Goal: Task Accomplishment & Management: Manage account settings

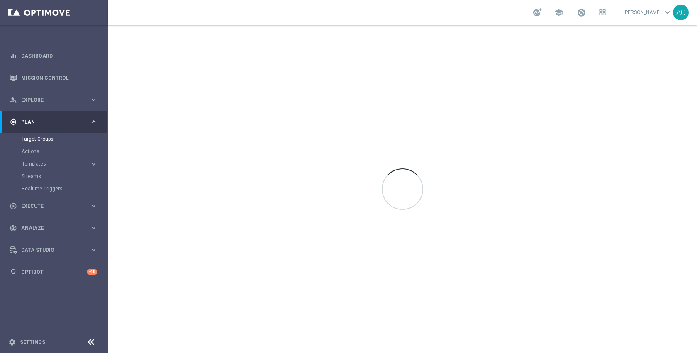
click at [36, 124] on span "Plan" at bounding box center [55, 122] width 68 height 5
click at [39, 140] on link "Target Groups" at bounding box center [54, 139] width 65 height 7
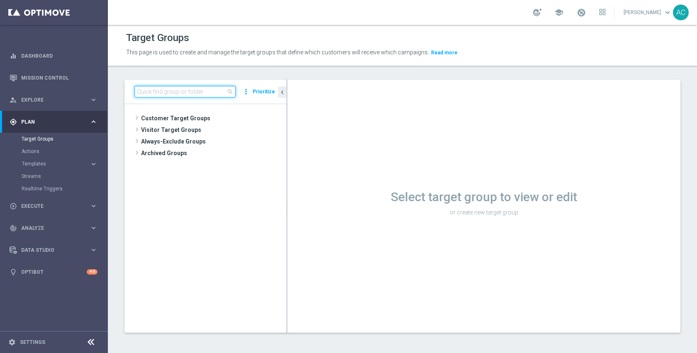
click at [158, 97] on input at bounding box center [184, 92] width 101 height 12
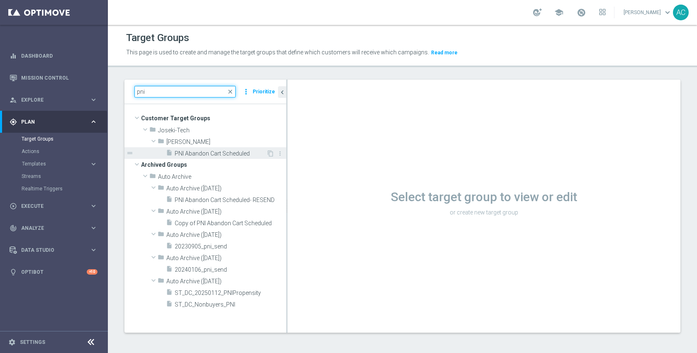
type input "pni"
click at [211, 152] on span "PNI Abandon Cart Scheduled" at bounding box center [221, 153] width 92 height 7
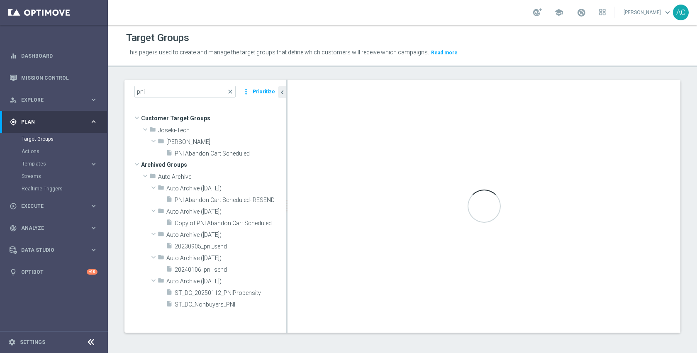
click at [41, 193] on div "Realtime Triggers" at bounding box center [64, 189] width 85 height 12
click at [42, 190] on link "Realtime Triggers" at bounding box center [54, 188] width 65 height 7
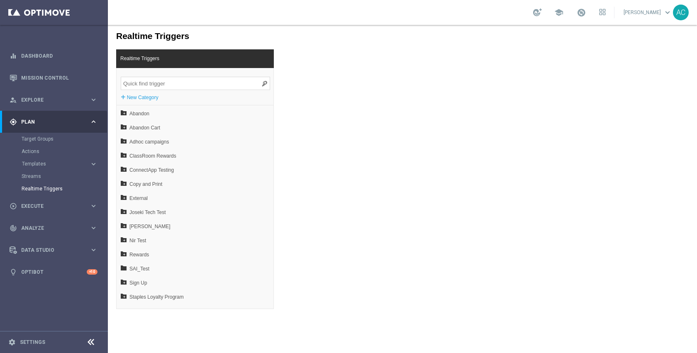
click at [190, 83] on input "search" at bounding box center [195, 83] width 149 height 13
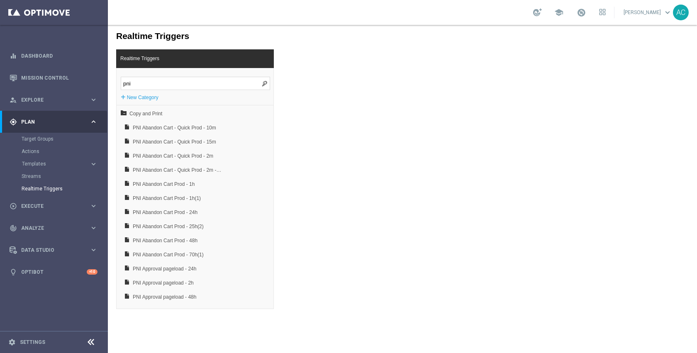
type input "pni"
click at [176, 129] on span "PNI Abandon Cart - Quick Prod - 10m" at bounding box center [177, 128] width 89 height 14
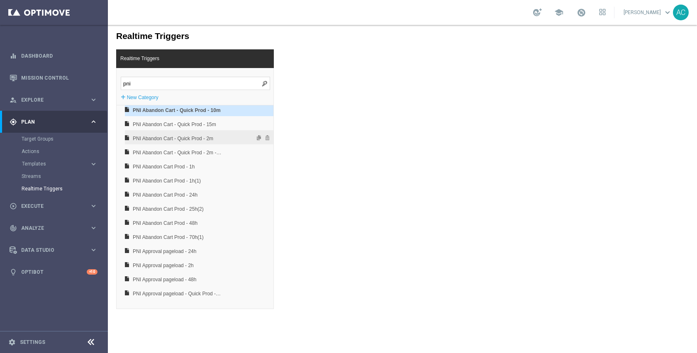
scroll to position [27, 0]
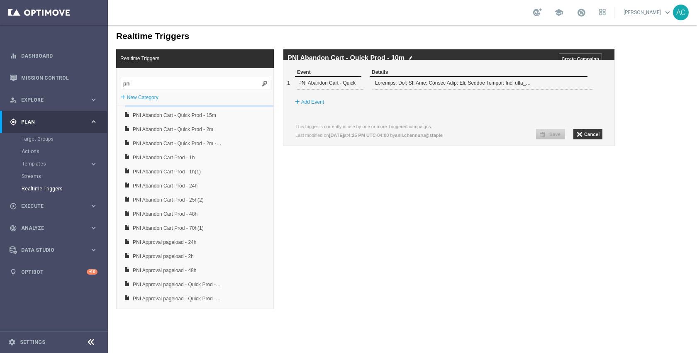
click at [473, 218] on div "Realtime Triggers Realtime Triggers pni + New Category Copy and Print PNI Aband…" at bounding box center [402, 167] width 589 height 284
click at [581, 85] on span at bounding box center [581, 82] width 5 height 5
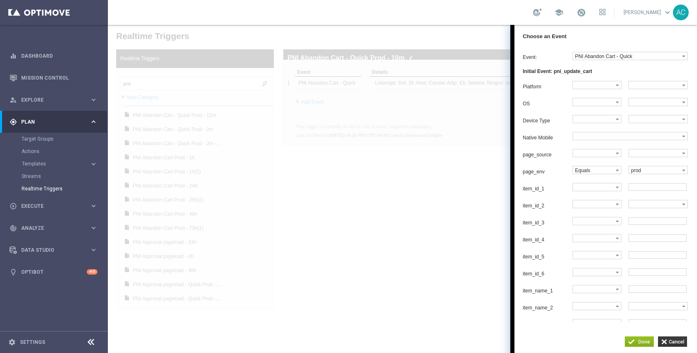
click at [393, 195] on div at bounding box center [402, 189] width 589 height 328
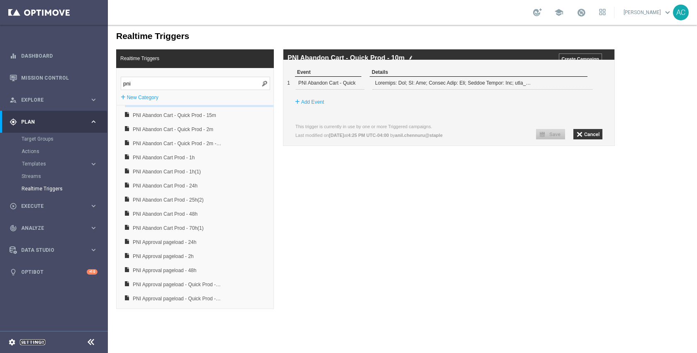
click at [35, 342] on link "Settings" at bounding box center [32, 342] width 25 height 5
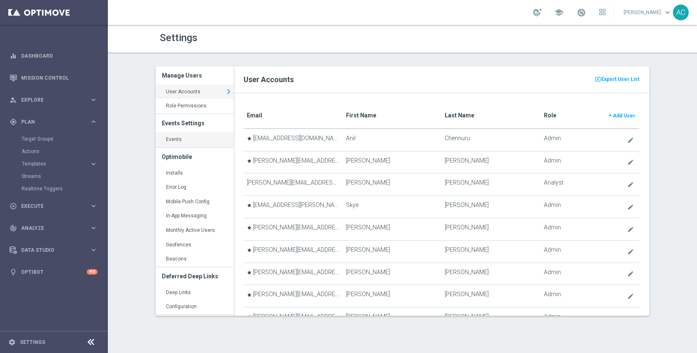
click at [203, 135] on link "Events keyboard_arrow_right" at bounding box center [195, 139] width 78 height 15
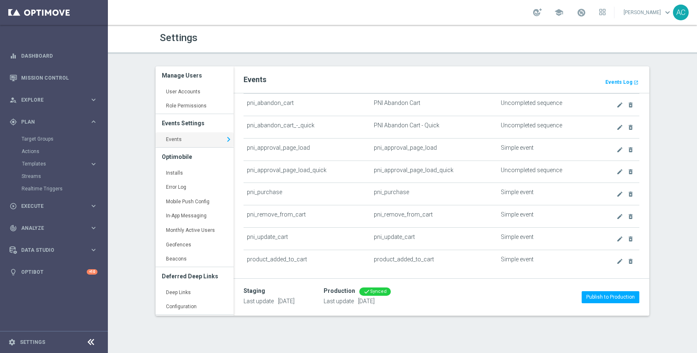
scroll to position [1462, 0]
click at [617, 127] on icon "create" at bounding box center [620, 128] width 7 height 7
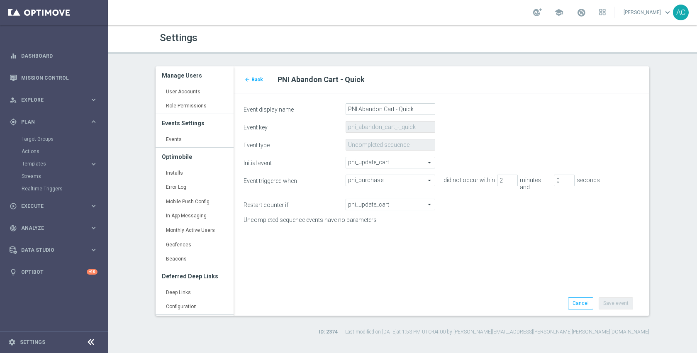
click at [391, 235] on form "Event display name PNI Abandon Cart - Quick Event key pni_abandon_cart_-_quick …" at bounding box center [442, 201] width 396 height 196
click at [254, 82] on span "Back" at bounding box center [257, 80] width 12 height 6
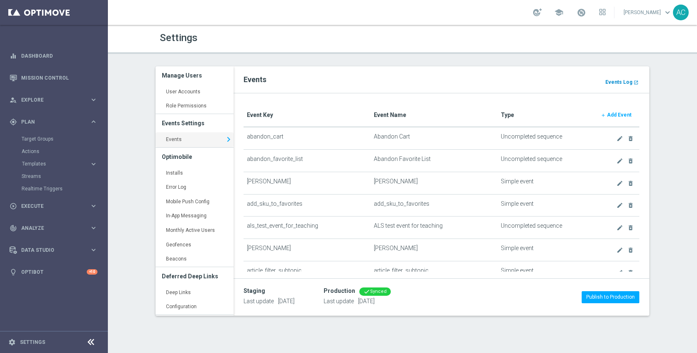
click at [618, 81] on b "Events Log" at bounding box center [618, 82] width 27 height 6
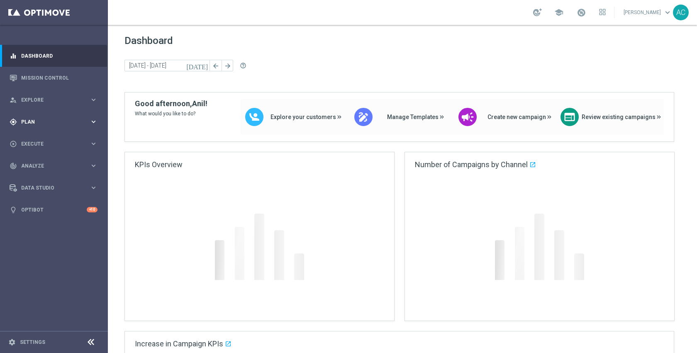
click at [36, 129] on div "gps_fixed Plan keyboard_arrow_right" at bounding box center [53, 122] width 107 height 22
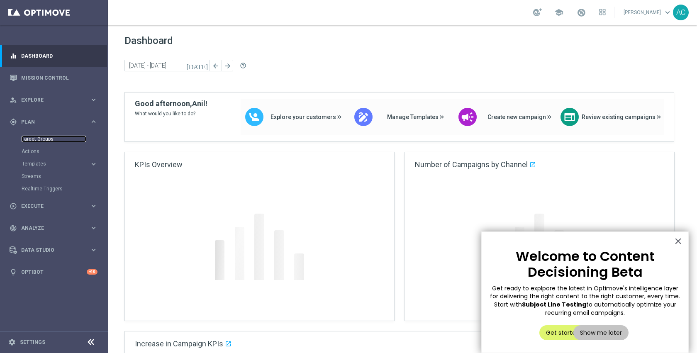
click at [38, 137] on link "Target Groups" at bounding box center [54, 139] width 65 height 7
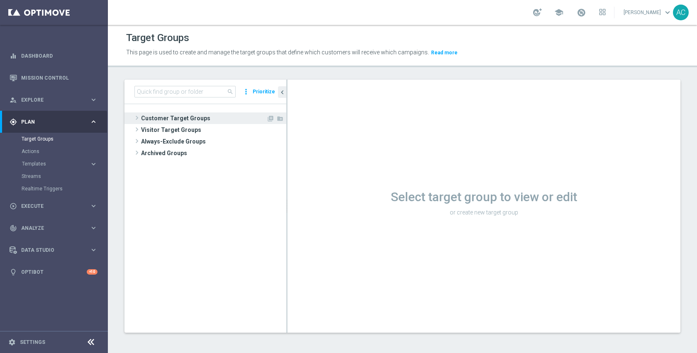
click at [200, 120] on span "Customer Target Groups" at bounding box center [203, 118] width 125 height 12
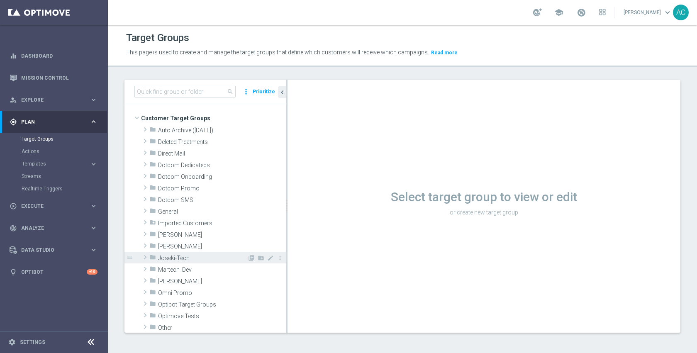
click at [206, 256] on span "Joseki-Tech" at bounding box center [202, 258] width 89 height 7
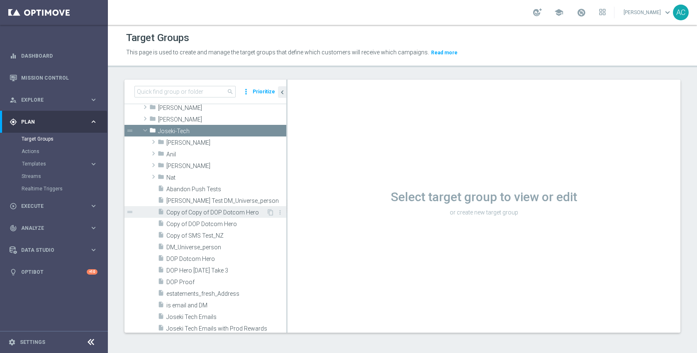
scroll to position [151, 0]
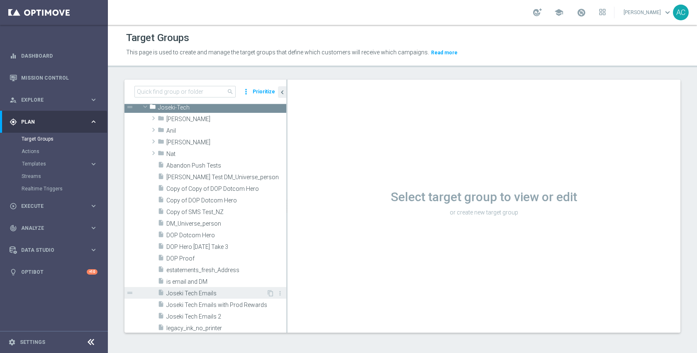
click at [195, 290] on span "Joseki Tech Emails" at bounding box center [216, 293] width 100 height 7
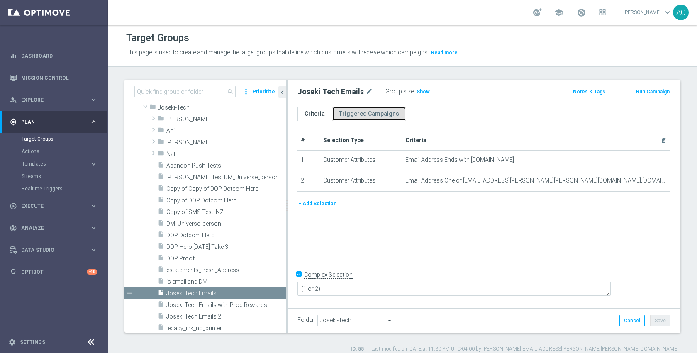
click at [376, 115] on link "Triggered Campaigns" at bounding box center [369, 114] width 74 height 15
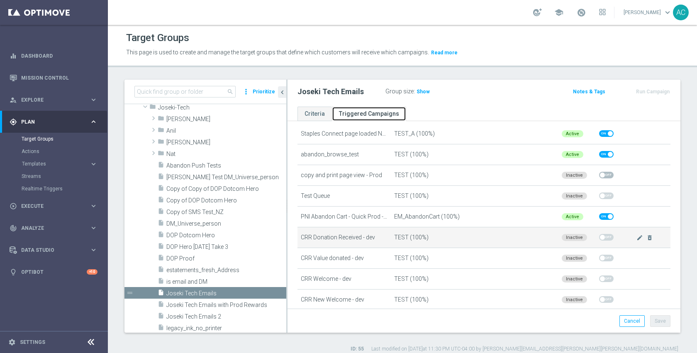
scroll to position [110, 0]
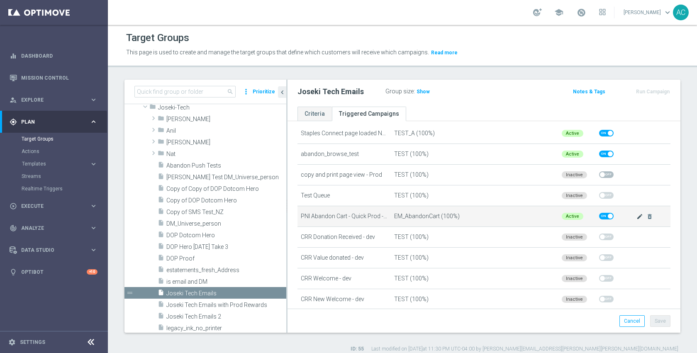
click at [637, 216] on icon "mode_edit" at bounding box center [640, 216] width 7 height 7
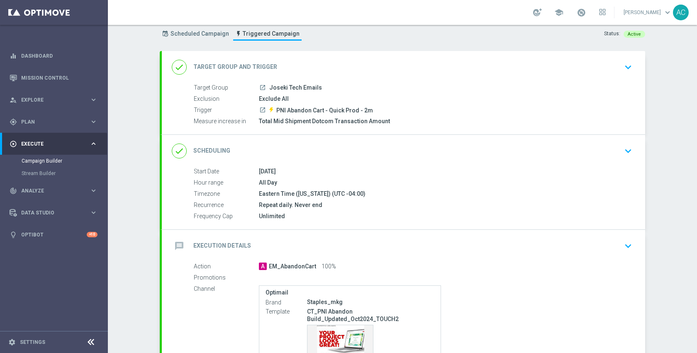
scroll to position [102, 0]
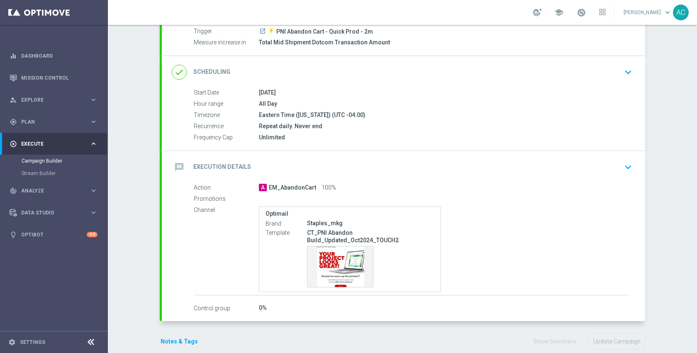
click at [427, 173] on div "message Execution Details keyboard_arrow_down" at bounding box center [404, 167] width 464 height 16
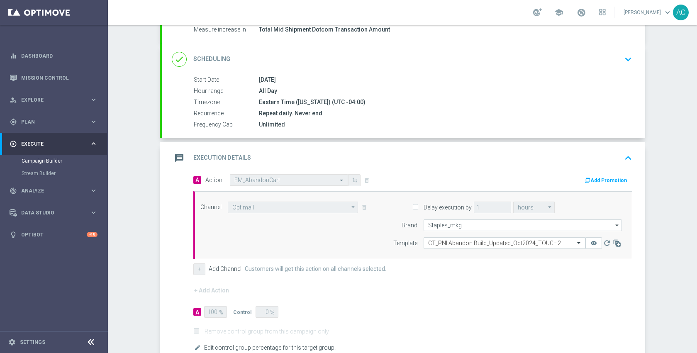
scroll to position [135, 0]
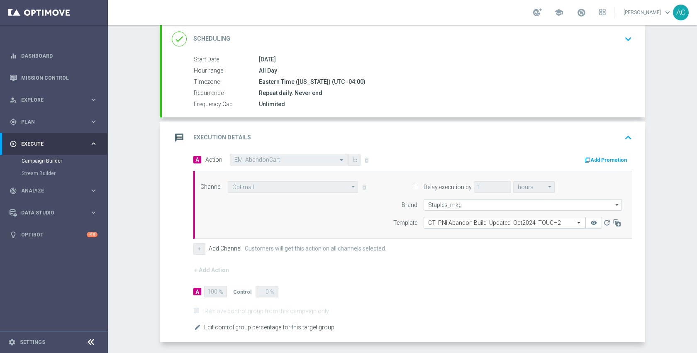
click at [472, 223] on input "text" at bounding box center [496, 223] width 136 height 7
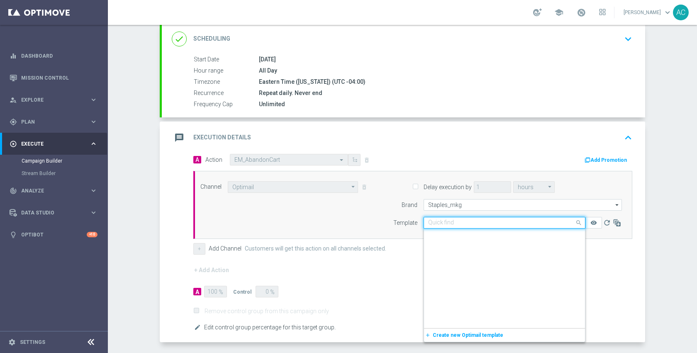
scroll to position [767, 0]
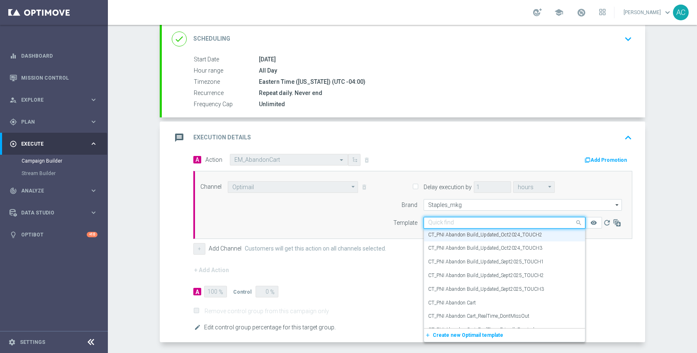
click at [463, 223] on input "text" at bounding box center [496, 223] width 136 height 7
paste input "CT_PNI Abandon Cart_UPDATED_SEP2025_TOUCH1"
type input "CT_PNI Abandon Cart_UPDATED_SEP2025_TOUCH1"
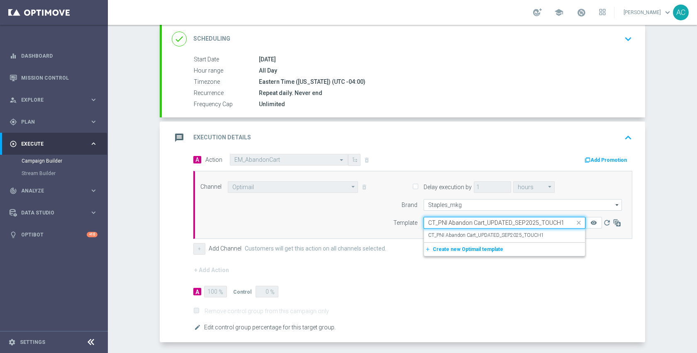
scroll to position [0, 0]
click at [466, 232] on label "CT_PNI Abandon Cart_UPDATED_SEP2025_TOUCH1" at bounding box center [486, 235] width 116 height 7
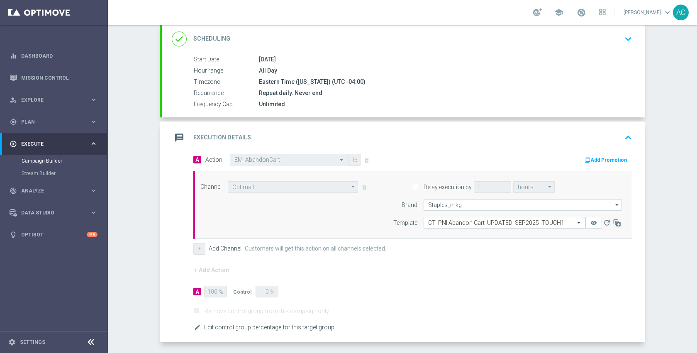
click at [406, 283] on form "A Action Select action EM_AbandonCart delete_forever Add Promotion Channel Opti…" at bounding box center [412, 243] width 439 height 179
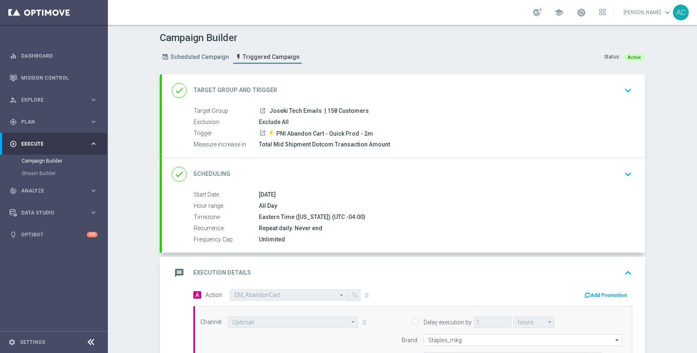
scroll to position [149, 0]
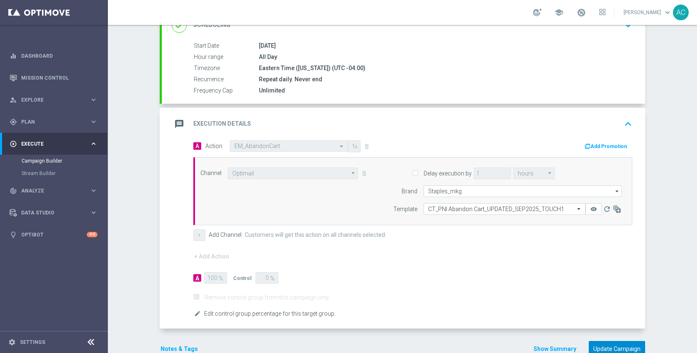
click at [603, 345] on button "Update Campaign" at bounding box center [617, 349] width 56 height 16
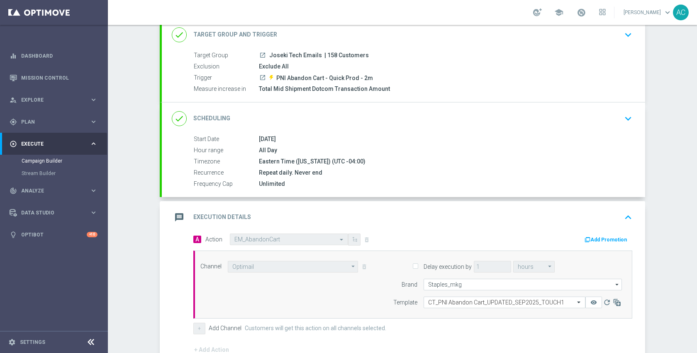
scroll to position [0, 0]
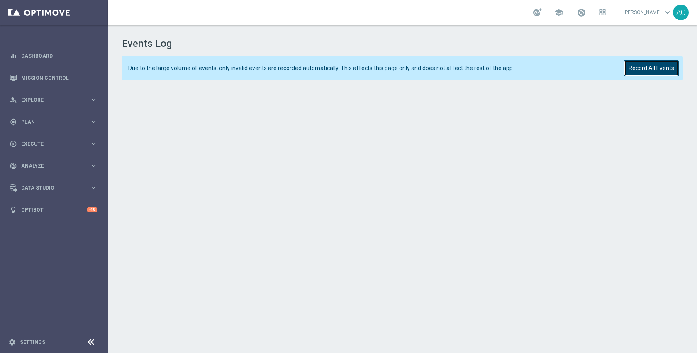
click at [652, 66] on button "Record All Events" at bounding box center [651, 68] width 55 height 16
click at [644, 69] on button "Record All Events" at bounding box center [651, 68] width 55 height 16
